Goal: Find specific page/section: Find specific page/section

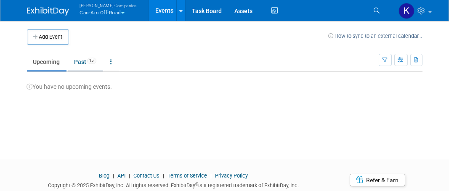
click at [80, 64] on link "Past 15" at bounding box center [85, 62] width 34 height 16
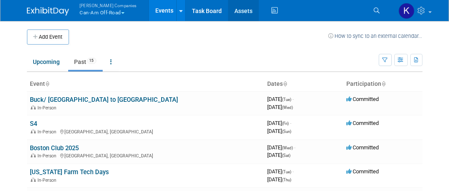
click at [231, 8] on link "Assets" at bounding box center [243, 10] width 31 height 21
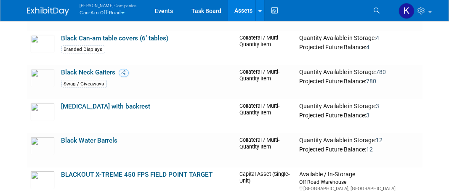
scroll to position [1742, 0]
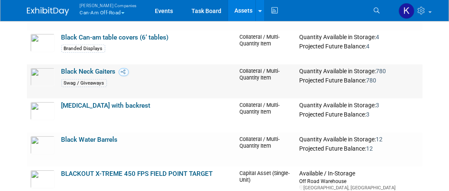
click at [91, 79] on div "Swag / Giveaways" at bounding box center [83, 83] width 45 height 8
click at [40, 77] on img at bounding box center [42, 77] width 24 height 19
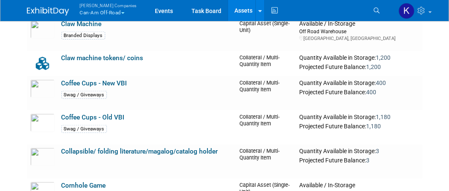
scroll to position [2944, 0]
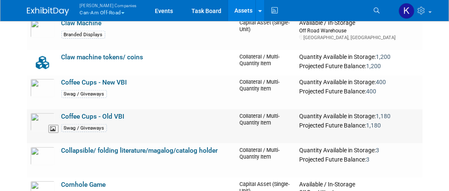
click at [36, 123] on img at bounding box center [42, 122] width 24 height 19
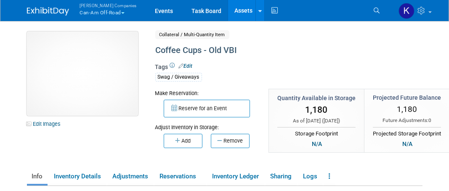
click at [98, 75] on img at bounding box center [82, 74] width 111 height 84
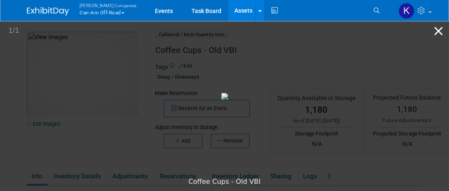
click at [437, 31] on button "Close gallery" at bounding box center [438, 31] width 21 height 20
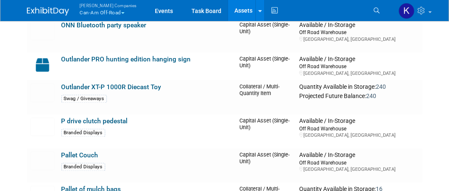
scroll to position [5862, 0]
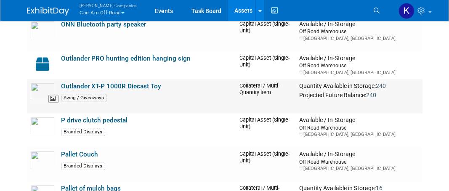
click at [46, 88] on img at bounding box center [42, 91] width 24 height 19
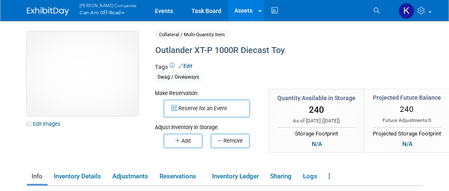
click at [98, 94] on img at bounding box center [82, 74] width 111 height 84
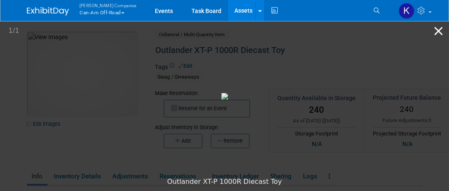
click at [441, 34] on button "Close gallery" at bounding box center [438, 31] width 21 height 20
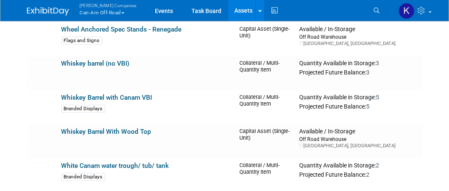
scroll to position [8815, 0]
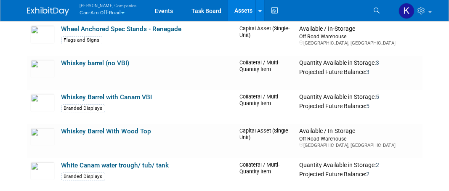
click at [174, 158] on td "White Canam water trough/ tub/ tank Branded Displays" at bounding box center [147, 175] width 178 height 34
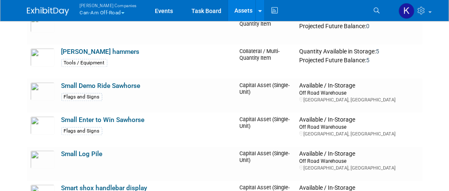
scroll to position [7211, 0]
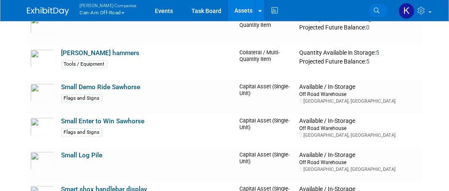
click at [376, 8] on icon at bounding box center [377, 11] width 6 height 6
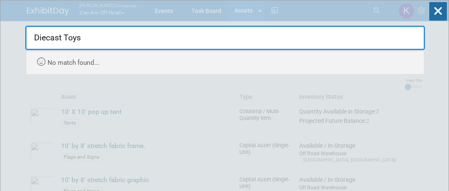
click at [86, 41] on input "Diecast Toys" at bounding box center [225, 38] width 400 height 24
click at [77, 39] on input "Diecast Toy" at bounding box center [225, 38] width 400 height 24
type input "D"
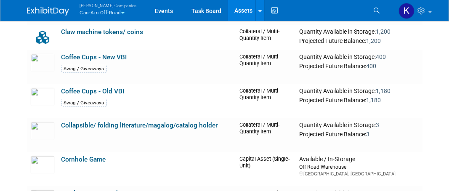
scroll to position [2970, 0]
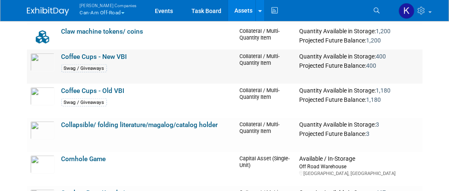
click at [248, 58] on td "Collateral / Multi-Quantity Item" at bounding box center [266, 67] width 60 height 34
click at [116, 53] on link "Coffee Cups - New VBI" at bounding box center [94, 57] width 66 height 8
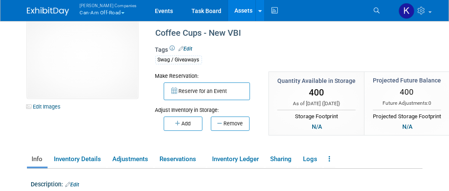
scroll to position [18, 0]
